Goal: Task Accomplishment & Management: Manage account settings

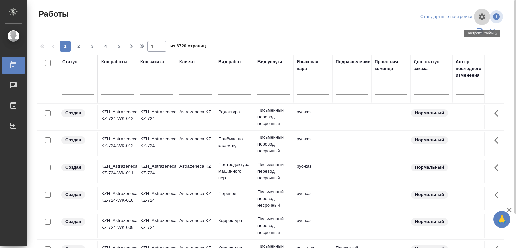
click at [474, 13] on button "button" at bounding box center [482, 17] width 16 height 16
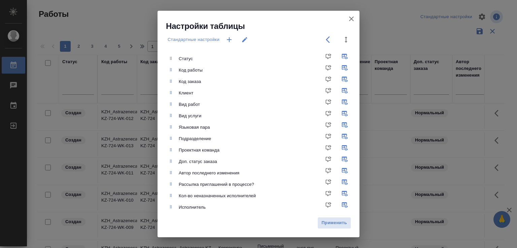
click at [170, 58] on icon at bounding box center [171, 58] width 4 height 4
click at [324, 102] on input "checkbox" at bounding box center [330, 105] width 16 height 16
checkbox input "true"
click at [336, 222] on span "Применить" at bounding box center [334, 223] width 26 height 8
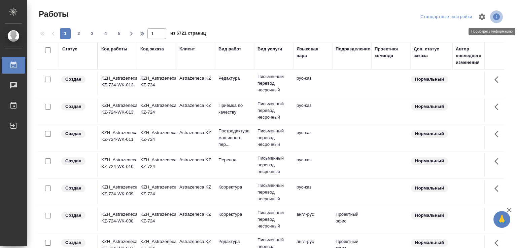
click at [495, 15] on icon "button" at bounding box center [496, 17] width 8 height 8
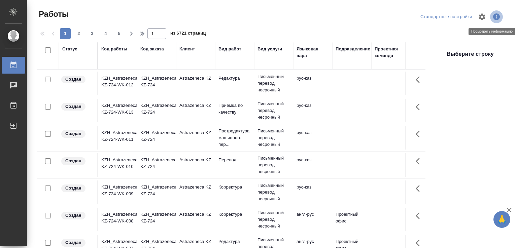
click at [495, 15] on icon "button" at bounding box center [496, 17] width 8 height 8
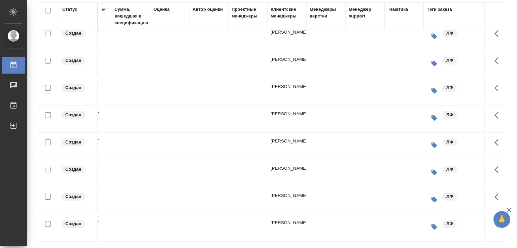
scroll to position [34, 797]
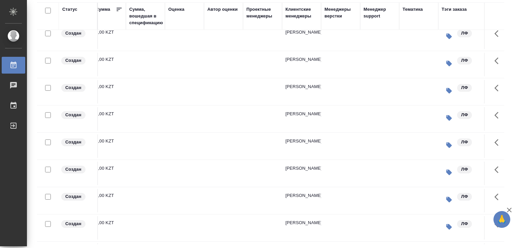
click at [177, 39] on td at bounding box center [184, 38] width 39 height 24
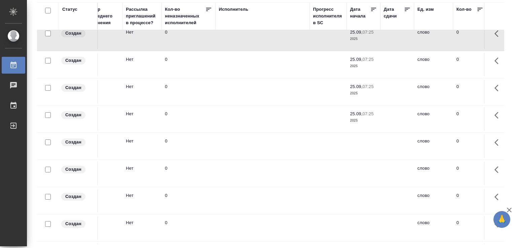
scroll to position [34, 367]
click at [231, 39] on td at bounding box center [264, 38] width 94 height 24
click at [48, 34] on input "checkbox" at bounding box center [48, 34] width 6 height 6
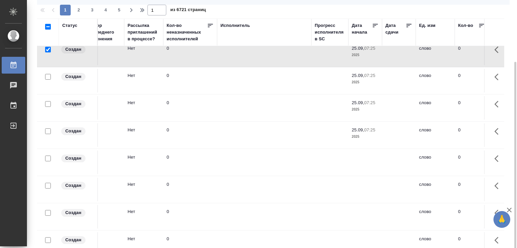
scroll to position [56, 0]
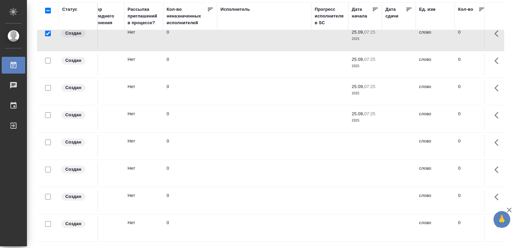
click at [266, 39] on td at bounding box center [264, 38] width 94 height 24
drag, startPoint x: 266, startPoint y: 39, endPoint x: 50, endPoint y: 36, distance: 215.4
click at [50, 36] on div at bounding box center [47, 33] width 15 height 9
drag, startPoint x: 48, startPoint y: 34, endPoint x: 58, endPoint y: 34, distance: 9.4
click at [48, 33] on input "checkbox" at bounding box center [48, 34] width 6 height 6
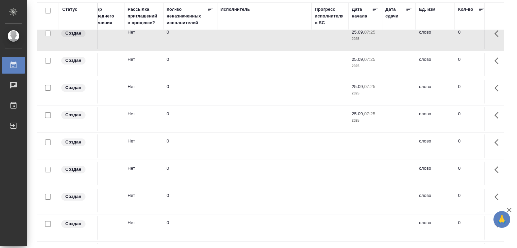
checkbox input "false"
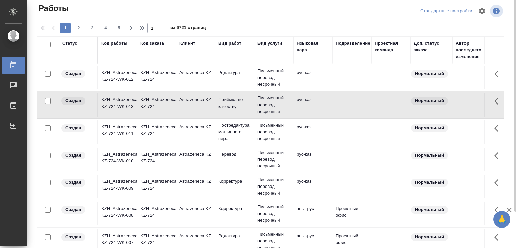
scroll to position [0, 0]
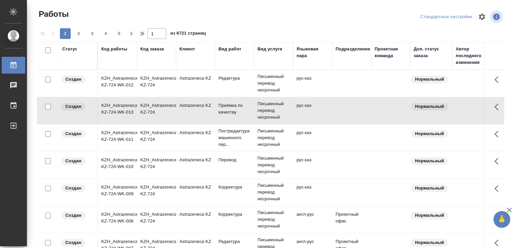
click at [231, 62] on div "Вид работ" at bounding box center [234, 56] width 32 height 20
click at [224, 50] on div "Вид работ" at bounding box center [229, 49] width 23 height 7
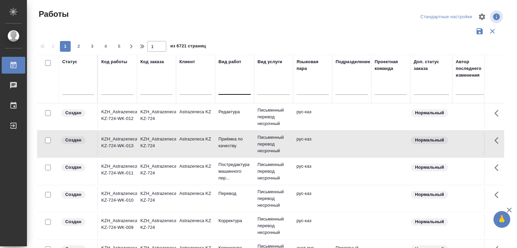
click at [236, 90] on div at bounding box center [234, 88] width 32 height 10
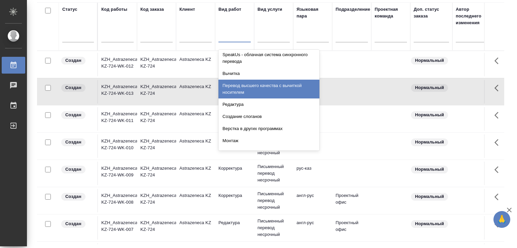
scroll to position [168, 0]
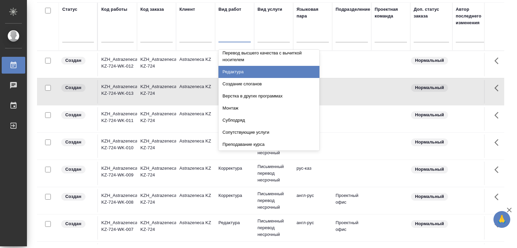
click at [247, 72] on div "Редактура" at bounding box center [268, 72] width 101 height 12
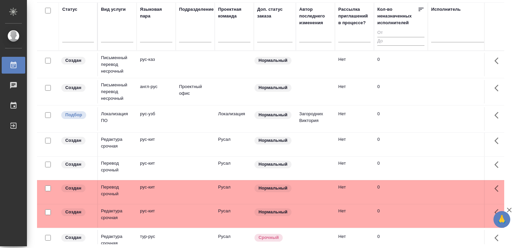
scroll to position [0, 163]
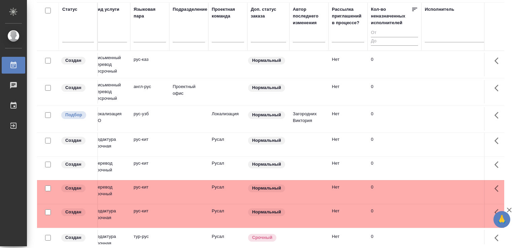
click at [304, 65] on td at bounding box center [308, 65] width 39 height 24
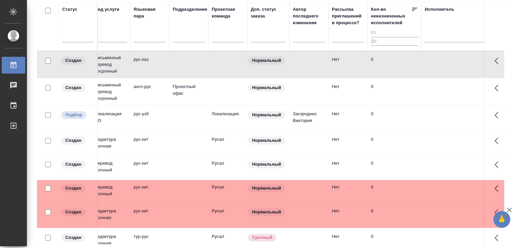
click at [316, 65] on td at bounding box center [308, 65] width 39 height 24
drag, startPoint x: 380, startPoint y: 31, endPoint x: 388, endPoint y: 32, distance: 8.1
click at [380, 31] on input "number" at bounding box center [394, 33] width 47 height 8
type input "1"
click at [415, 31] on input "1" at bounding box center [394, 33] width 47 height 8
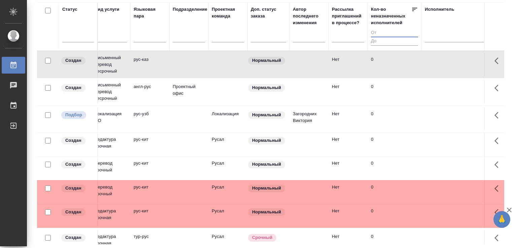
click at [416, 34] on input "number" at bounding box center [394, 33] width 47 height 8
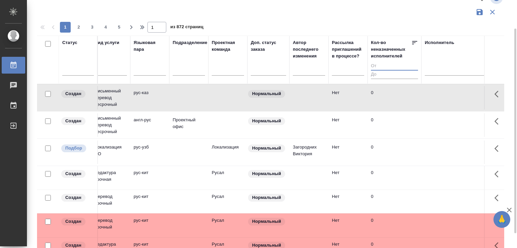
scroll to position [19, 0]
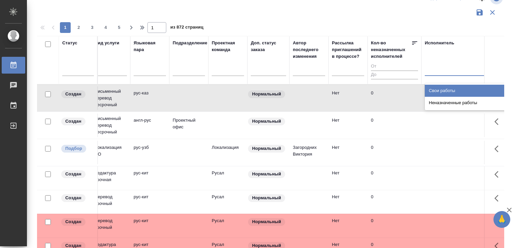
click at [430, 69] on div at bounding box center [468, 69] width 87 height 10
click at [455, 90] on div "Свои работы" at bounding box center [475, 91] width 101 height 12
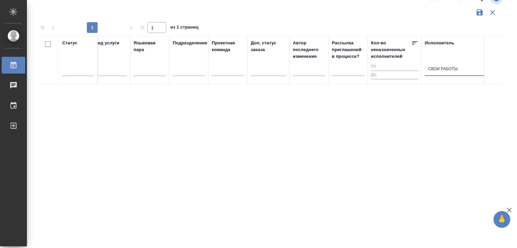
click at [232, 243] on div "Статус Код работы Код заказа Клиент Вид работ Редактура Вид услуги Языковая пар…" at bounding box center [270, 157] width 467 height 242
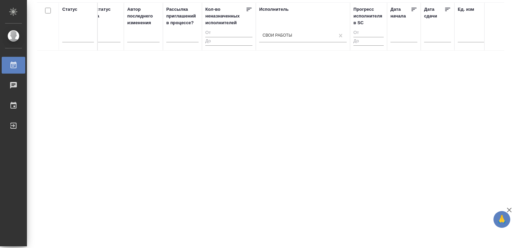
scroll to position [0, 333]
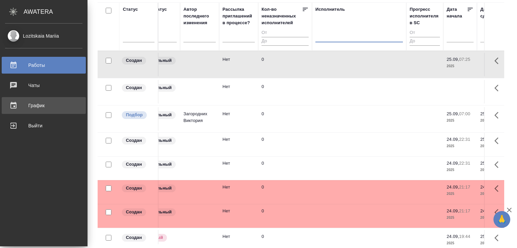
click at [42, 106] on div "График" at bounding box center [43, 106] width 77 height 10
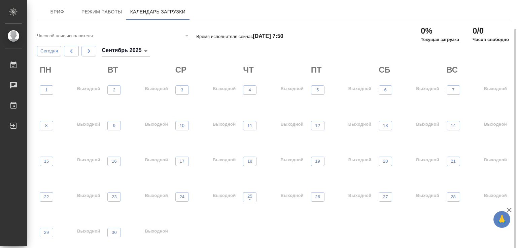
scroll to position [15, 0]
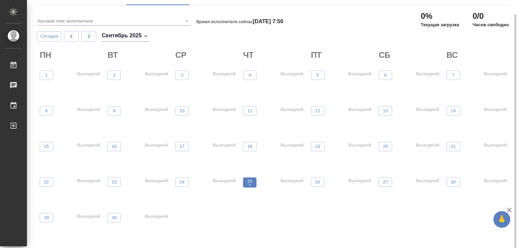
click at [249, 184] on p "•" at bounding box center [249, 185] width 5 height 7
click at [221, 180] on p "Выходной" at bounding box center [224, 181] width 23 height 7
click at [322, 180] on button "26" at bounding box center [317, 182] width 13 height 9
click at [312, 187] on button "26" at bounding box center [317, 182] width 13 height 9
